Goal: Information Seeking & Learning: Learn about a topic

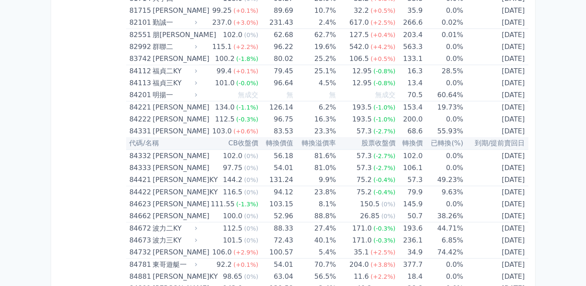
scroll to position [4808, 0]
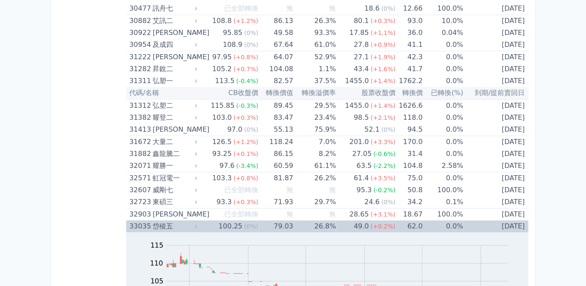
scroll to position [1399, 0]
click at [324, 222] on td "26.8%" at bounding box center [314, 226] width 43 height 12
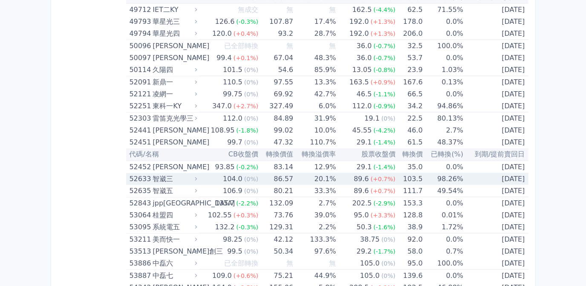
scroll to position [3026, 0]
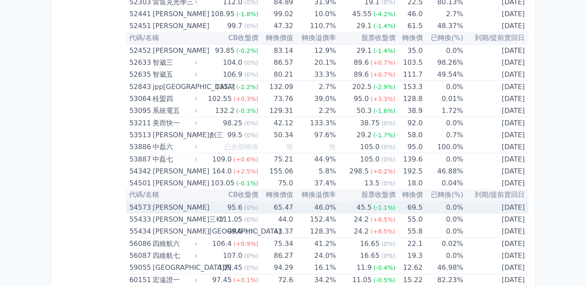
click at [321, 202] on td "46.0%" at bounding box center [314, 208] width 43 height 12
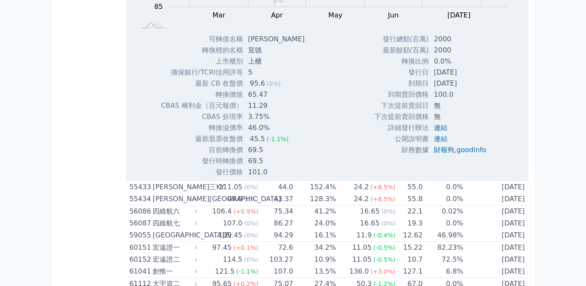
scroll to position [3181, 0]
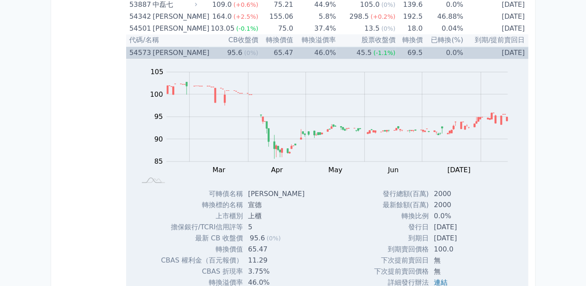
click at [344, 47] on td "45.5 (-1.1%)" at bounding box center [365, 53] width 59 height 12
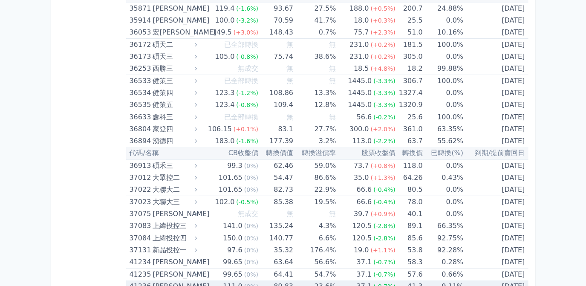
scroll to position [2058, 0]
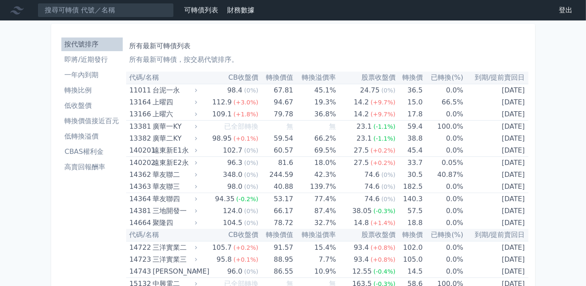
click at [79, 71] on li "一年內到期" at bounding box center [91, 75] width 61 height 10
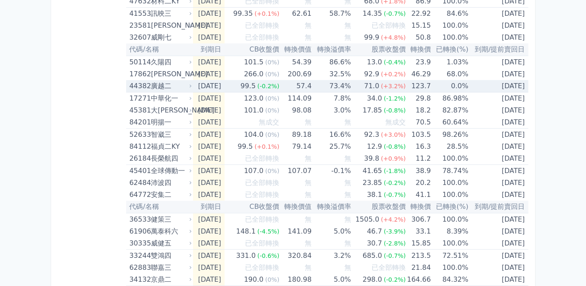
scroll to position [304, 0]
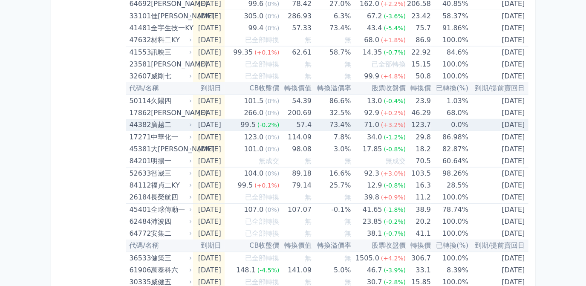
click at [309, 122] on td "57.4" at bounding box center [295, 125] width 32 height 12
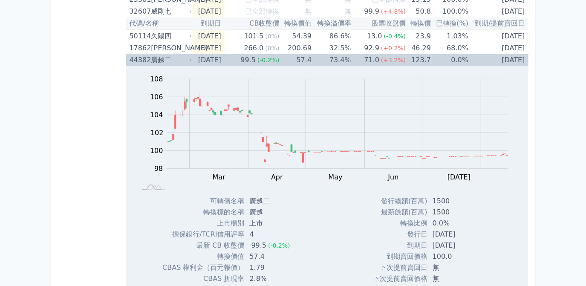
scroll to position [381, 0]
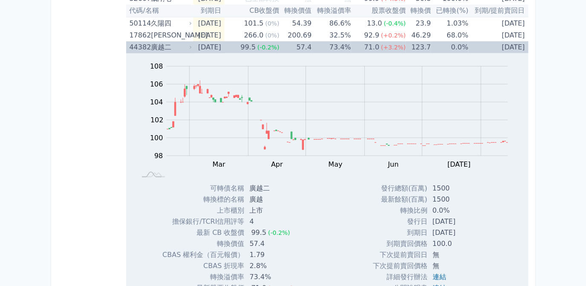
click at [391, 46] on span "(+3.2%)" at bounding box center [393, 47] width 25 height 7
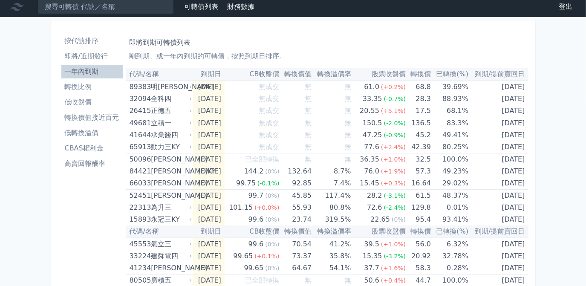
scroll to position [0, 0]
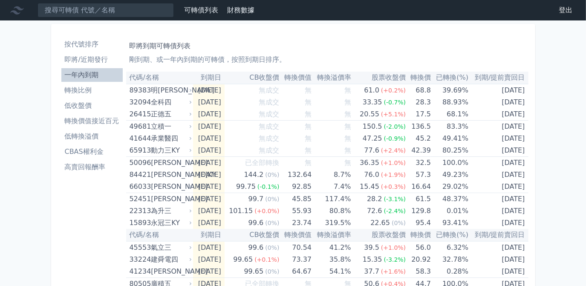
click at [84, 45] on li "按代號排序" at bounding box center [91, 44] width 61 height 10
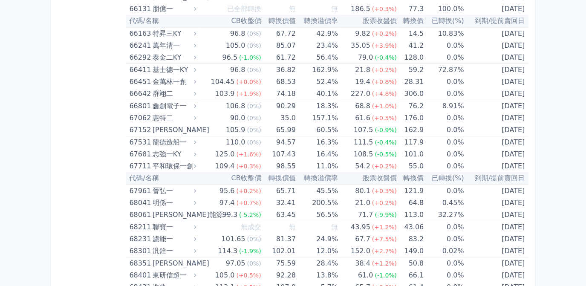
scroll to position [4028, 0]
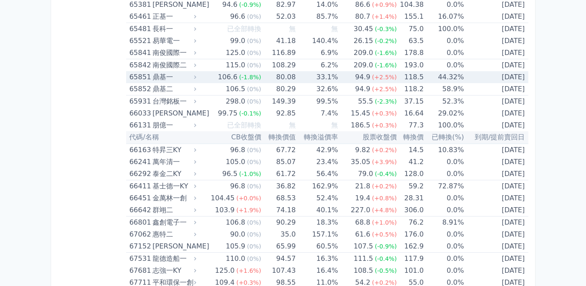
click at [418, 71] on td "118.5" at bounding box center [410, 77] width 27 height 12
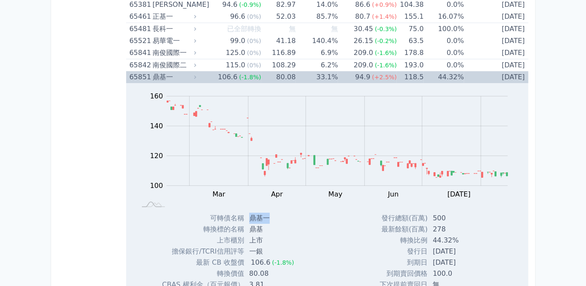
drag, startPoint x: 248, startPoint y: 203, endPoint x: 271, endPoint y: 202, distance: 23.9
click at [271, 213] on td "鼎基一" at bounding box center [272, 218] width 57 height 11
drag, startPoint x: 271, startPoint y: 202, endPoint x: 259, endPoint y: 202, distance: 12.4
copy td "鼎基一"
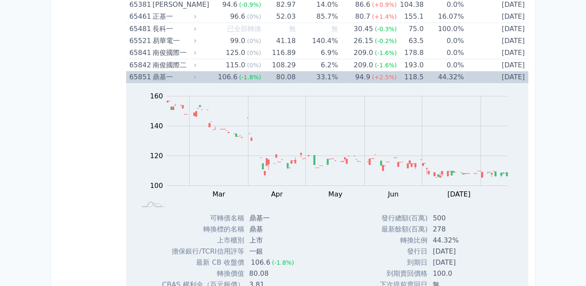
click at [389, 71] on div "(+2.5%)" at bounding box center [384, 77] width 25 height 12
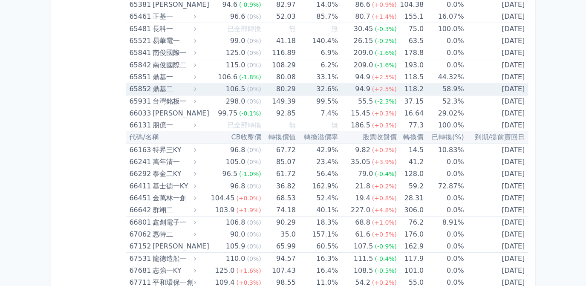
click at [337, 83] on td "32.6%" at bounding box center [317, 89] width 42 height 12
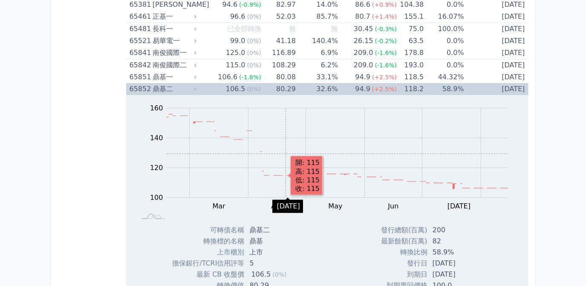
scroll to position [4105, 0]
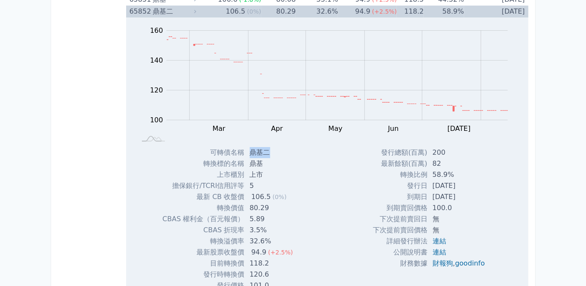
drag, startPoint x: 250, startPoint y: 135, endPoint x: 268, endPoint y: 137, distance: 18.4
click at [268, 147] on td "鼎基二" at bounding box center [272, 152] width 55 height 11
drag, startPoint x: 268, startPoint y: 137, endPoint x: 257, endPoint y: 137, distance: 11.1
copy td "鼎基二"
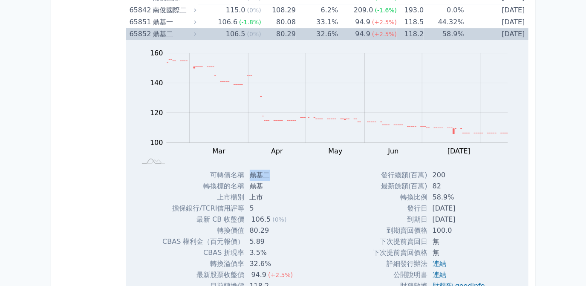
scroll to position [3989, 0]
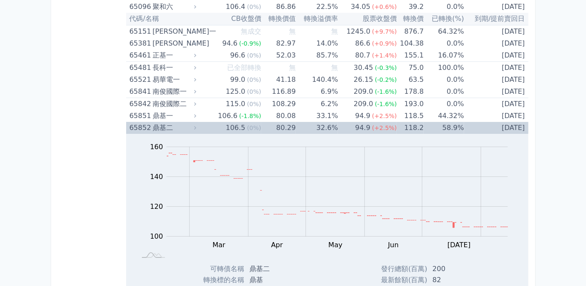
click at [370, 122] on div "94.9" at bounding box center [362, 128] width 19 height 12
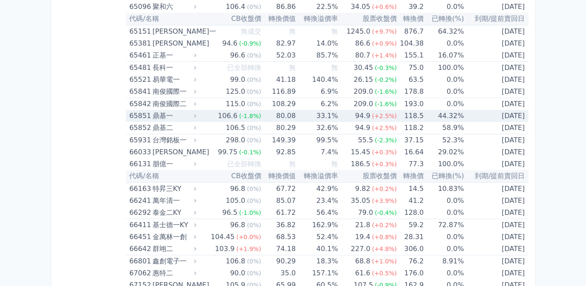
click at [366, 110] on div "94.9" at bounding box center [362, 116] width 19 height 12
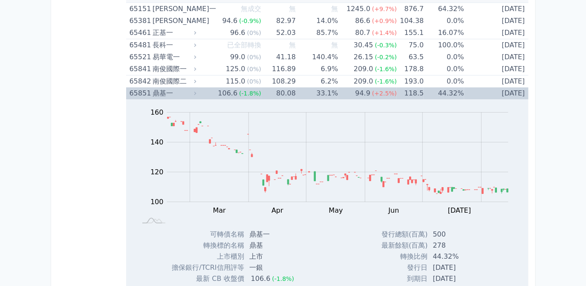
scroll to position [3950, 0]
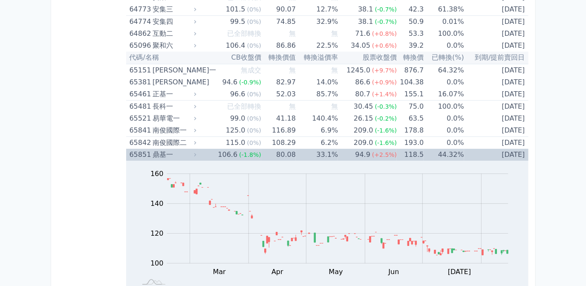
click at [402, 149] on td "118.5" at bounding box center [410, 155] width 27 height 12
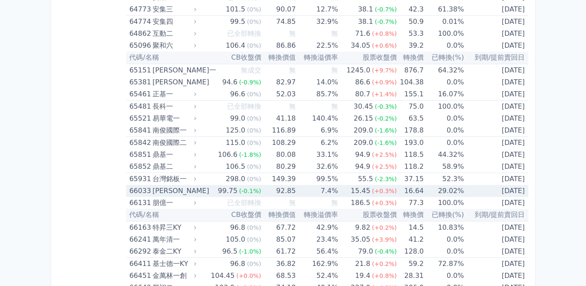
click at [264, 185] on td "92.85" at bounding box center [278, 191] width 35 height 12
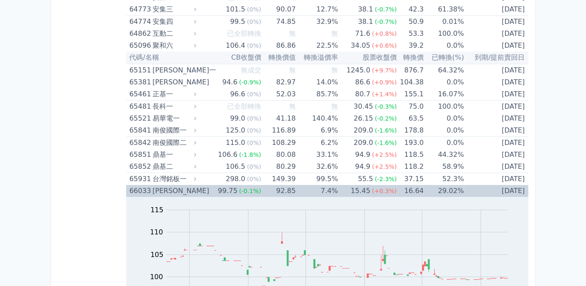
click at [333, 185] on td "7.4%" at bounding box center [317, 191] width 42 height 12
